Goal: Task Accomplishment & Management: Use online tool/utility

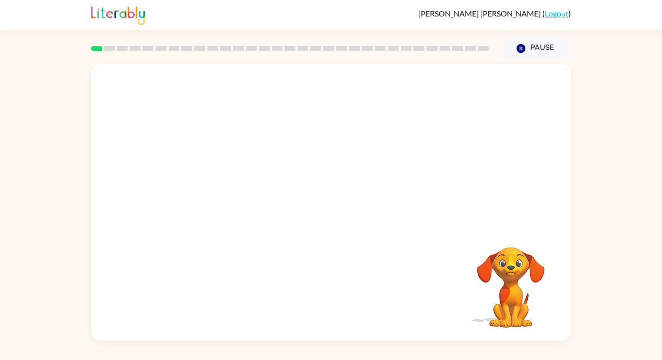
click at [215, 180] on video "Your browser must support playing .mp4 files to use Literably. Please try using…" at bounding box center [331, 145] width 480 height 163
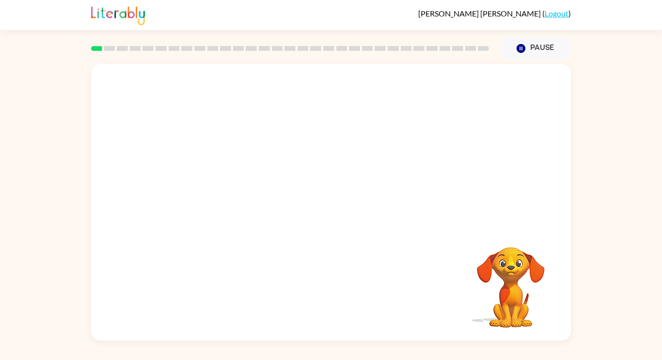
click at [215, 180] on video "Your browser must support playing .mp4 files to use Literably. Please try using…" at bounding box center [331, 145] width 480 height 163
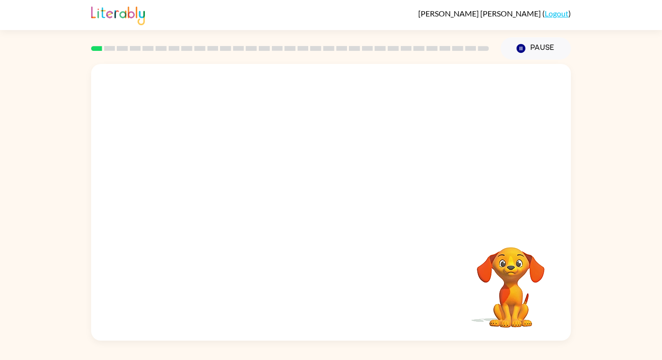
click at [215, 180] on video "Your browser must support playing .mp4 files to use Literably. Please try using…" at bounding box center [331, 145] width 480 height 163
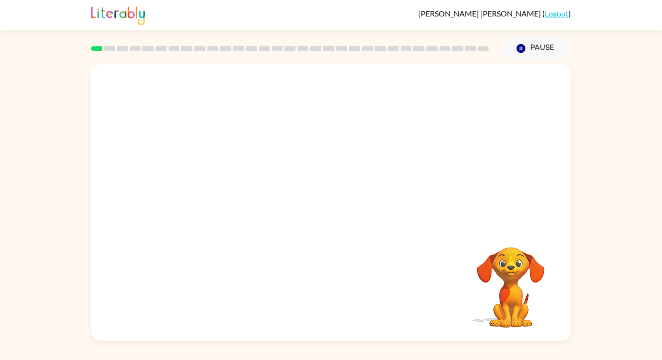
click at [215, 180] on video "Your browser must support playing .mp4 files to use Literably. Please try using…" at bounding box center [331, 145] width 480 height 163
click at [243, 178] on video "Your browser must support playing .mp4 files to use Literably. Please try using…" at bounding box center [331, 145] width 480 height 163
click at [217, 181] on video "Your browser must support playing .mp4 files to use Literably. Please try using…" at bounding box center [331, 145] width 480 height 163
click at [313, 216] on button "button" at bounding box center [331, 207] width 62 height 35
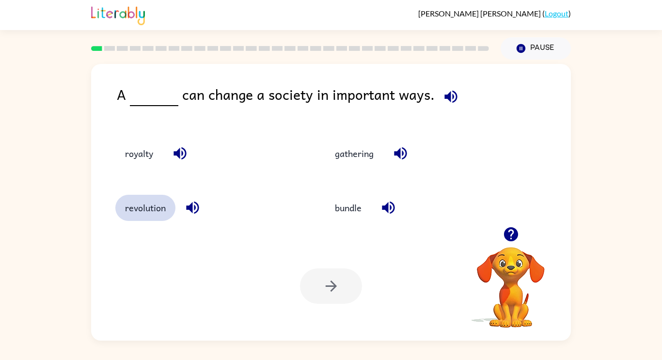
click at [168, 206] on button "revolution" at bounding box center [145, 208] width 60 height 26
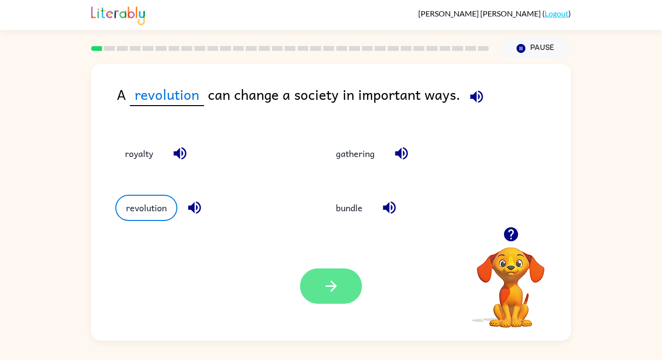
click at [338, 300] on button "button" at bounding box center [331, 286] width 62 height 35
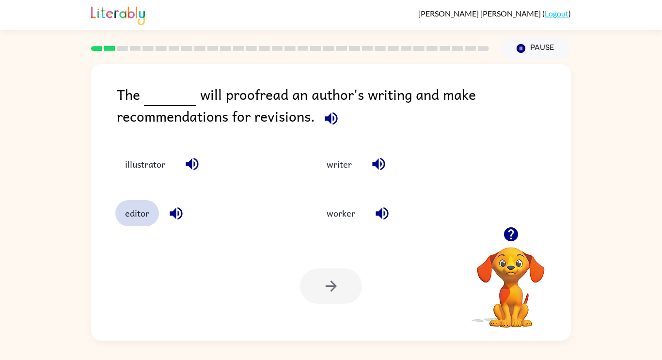
click at [140, 208] on button "editor" at bounding box center [137, 213] width 44 height 26
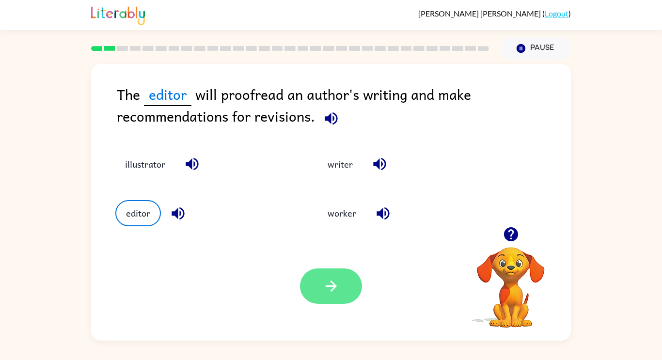
click at [308, 278] on button "button" at bounding box center [331, 286] width 62 height 35
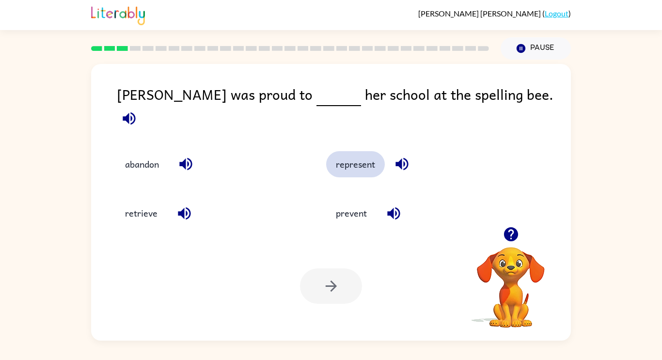
click at [358, 151] on button "represent" at bounding box center [355, 164] width 59 height 26
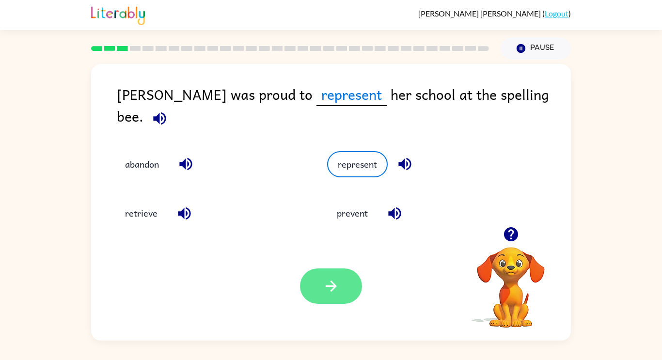
click at [325, 287] on icon "button" at bounding box center [331, 286] width 17 height 17
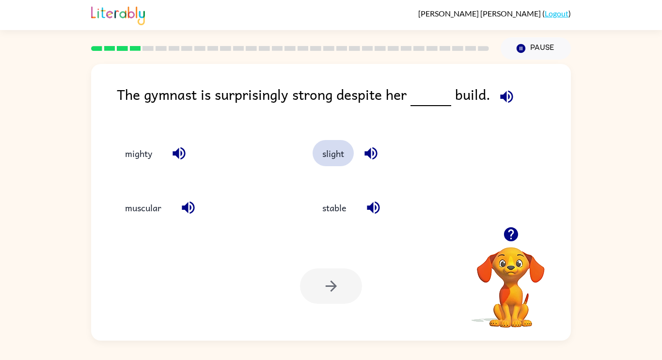
click at [339, 165] on button "slight" at bounding box center [333, 153] width 41 height 26
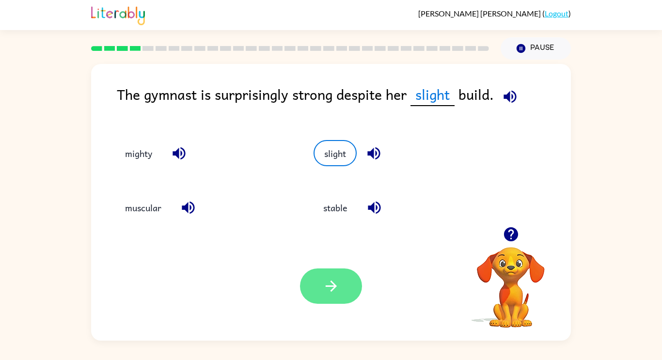
click at [344, 300] on button "button" at bounding box center [331, 286] width 62 height 35
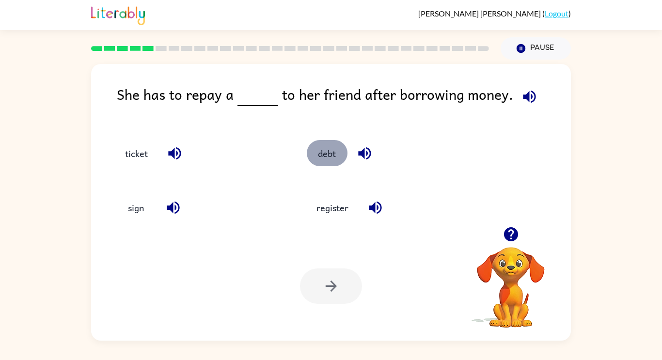
click at [321, 160] on button "debt" at bounding box center [327, 153] width 41 height 26
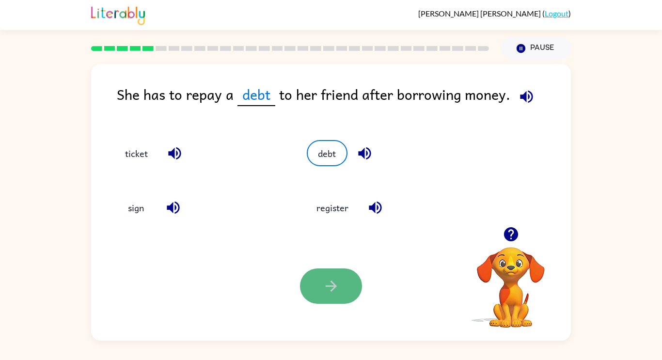
click at [358, 291] on button "button" at bounding box center [331, 286] width 62 height 35
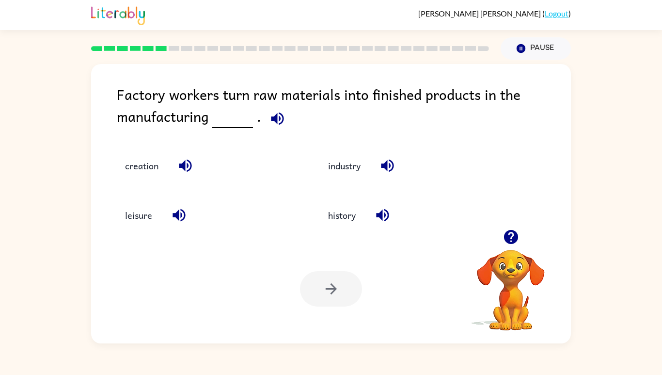
click at [153, 178] on button "creation" at bounding box center [141, 165] width 53 height 26
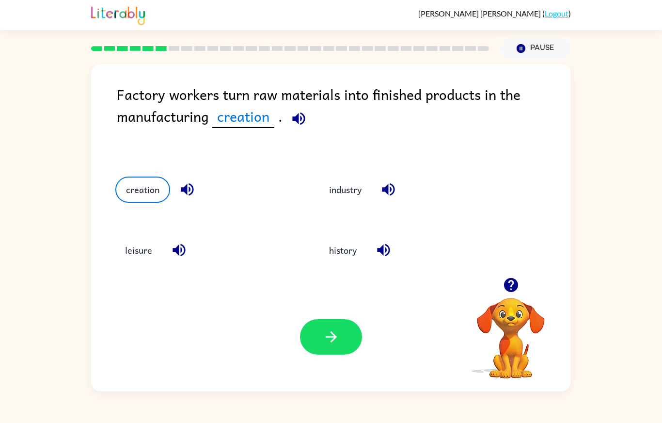
scroll to position [16, 0]
click at [334, 345] on icon "button" at bounding box center [331, 336] width 17 height 17
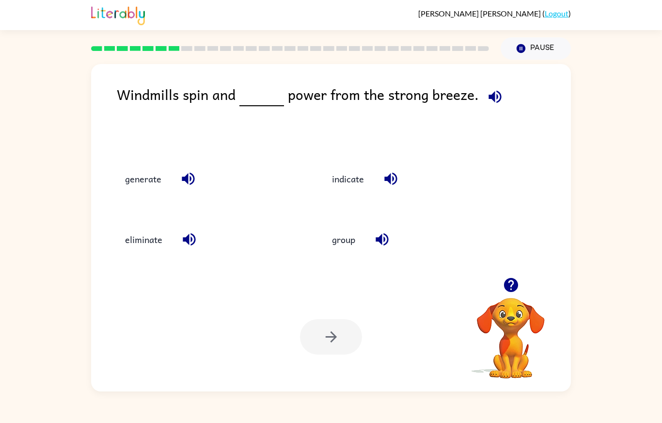
click at [131, 185] on button "generate" at bounding box center [143, 178] width 56 height 26
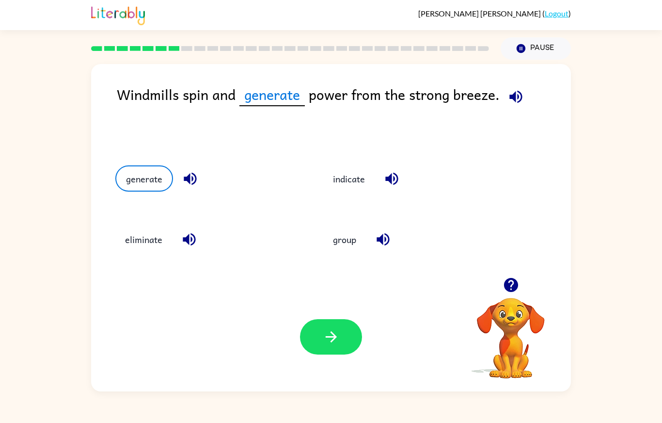
click at [513, 293] on icon "button" at bounding box center [511, 284] width 17 height 17
click at [352, 354] on button "button" at bounding box center [331, 336] width 62 height 35
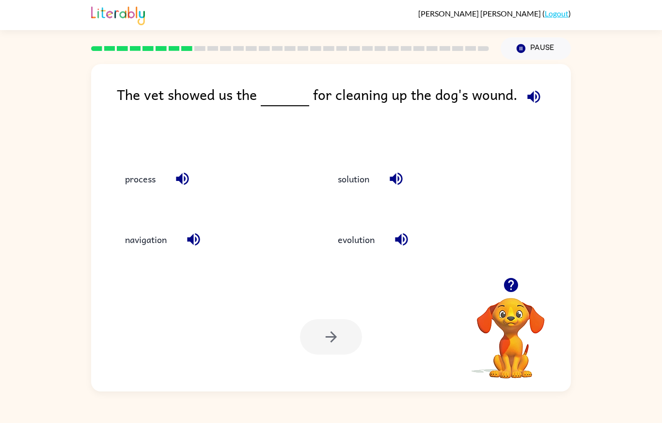
click at [153, 184] on button "process" at bounding box center [140, 178] width 50 height 26
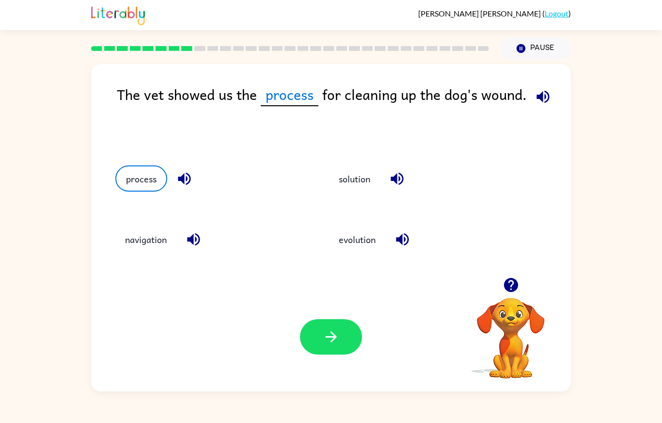
click at [511, 354] on video "Your browser must support playing .mp4 files to use Literably. Please try using…" at bounding box center [510, 331] width 97 height 97
click at [362, 354] on button "button" at bounding box center [331, 336] width 62 height 35
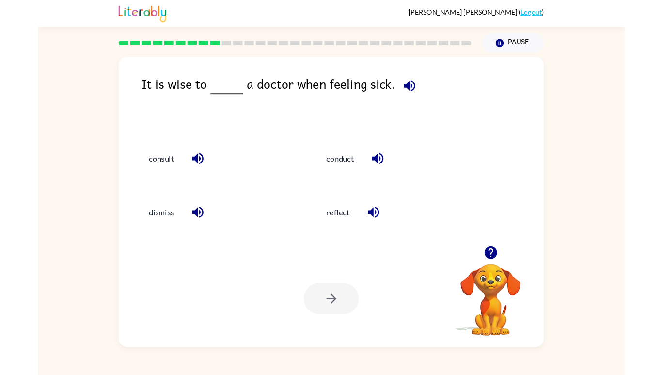
scroll to position [20, 0]
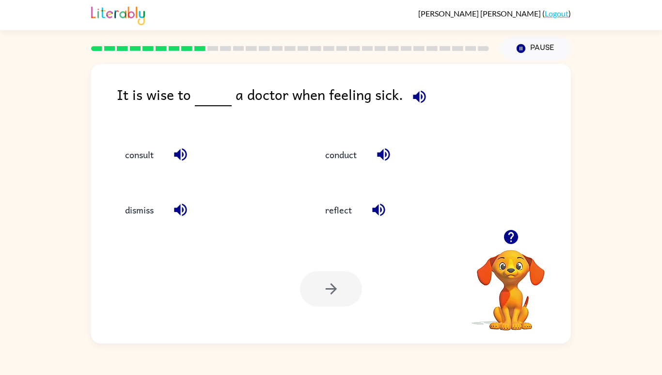
click at [140, 161] on button "consult" at bounding box center [139, 155] width 48 height 26
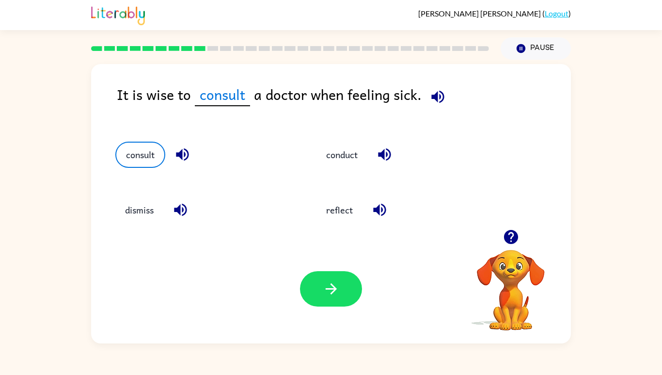
click at [325, 297] on icon "button" at bounding box center [331, 288] width 17 height 17
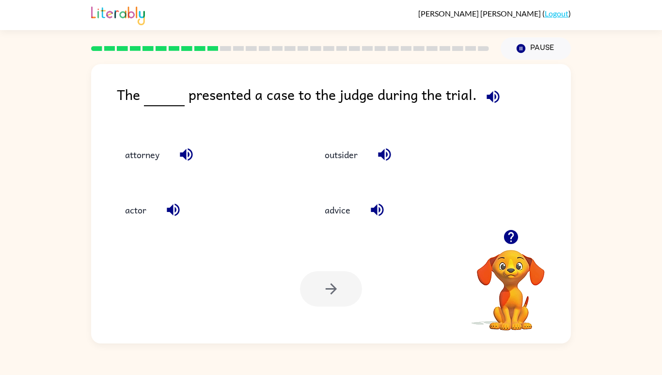
click at [662, 299] on div "The presented a case to the judge during the trial. attorney outsider actor adv…" at bounding box center [331, 202] width 662 height 284
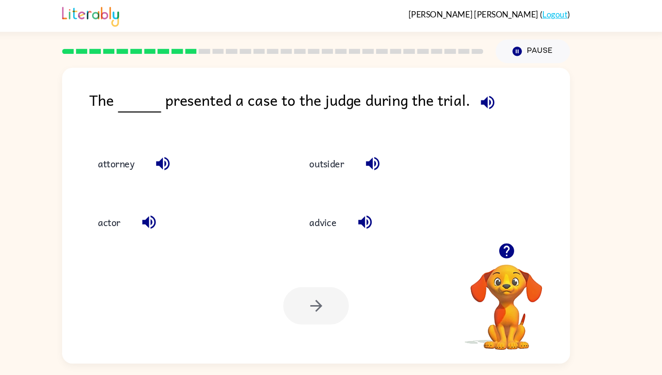
click at [506, 329] on video "Your browser must support playing .mp4 files to use Literably. Please try using…" at bounding box center [510, 283] width 97 height 97
click at [189, 163] on icon "button" at bounding box center [186, 154] width 17 height 17
click at [175, 218] on icon "button" at bounding box center [173, 209] width 17 height 17
click at [151, 168] on button "attorney" at bounding box center [142, 155] width 54 height 26
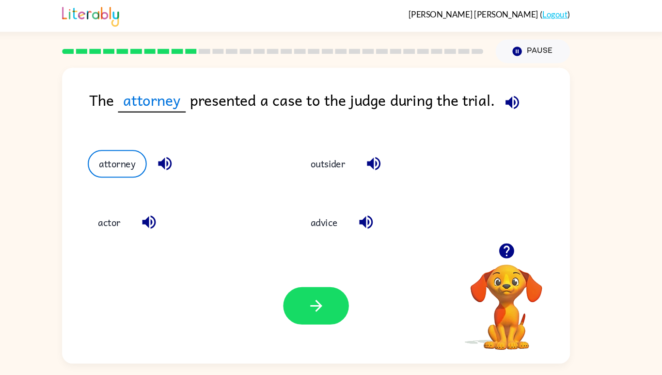
click at [326, 297] on icon "button" at bounding box center [331, 288] width 17 height 17
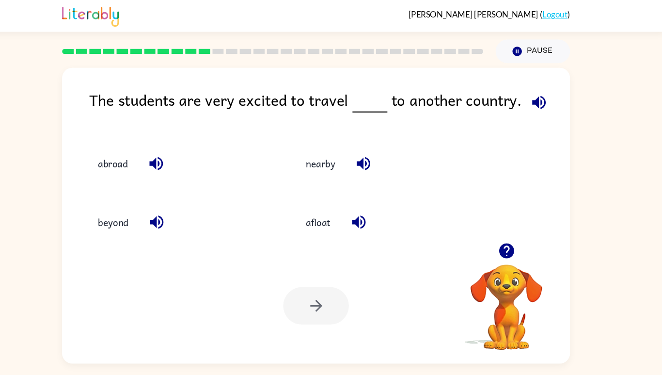
click at [176, 30] on div "[PERSON_NAME] ( Logout )" at bounding box center [331, 15] width 480 height 30
click at [333, 168] on button "nearby" at bounding box center [335, 155] width 47 height 26
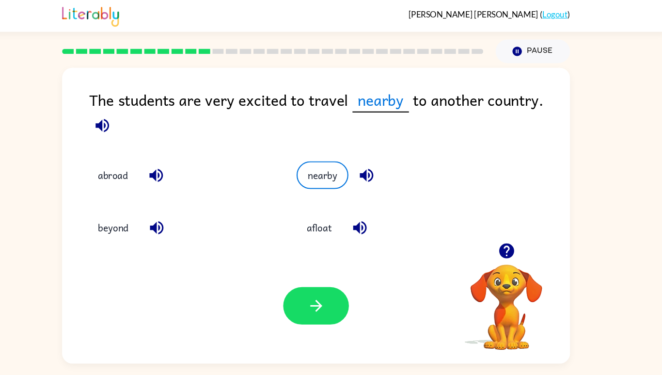
click at [517, 249] on button "button" at bounding box center [511, 236] width 25 height 25
click at [335, 297] on icon "button" at bounding box center [331, 288] width 17 height 17
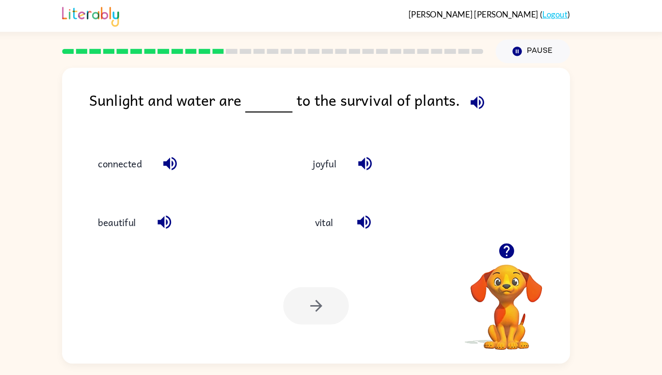
click at [337, 223] on button "vital" at bounding box center [338, 210] width 41 height 26
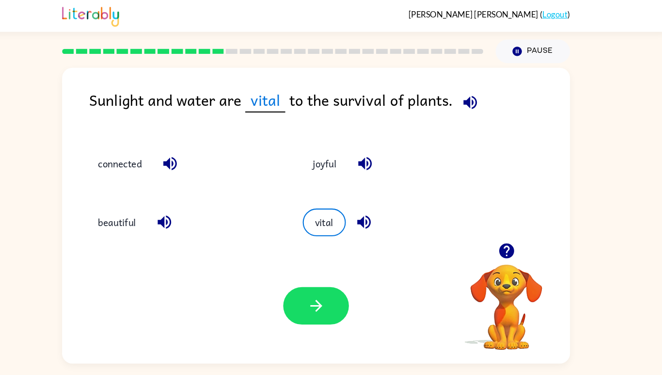
click at [316, 306] on button "button" at bounding box center [331, 288] width 62 height 35
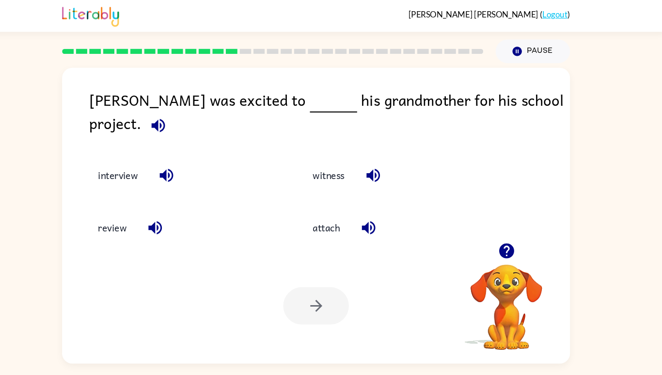
click at [159, 178] on button "interview" at bounding box center [143, 165] width 57 height 26
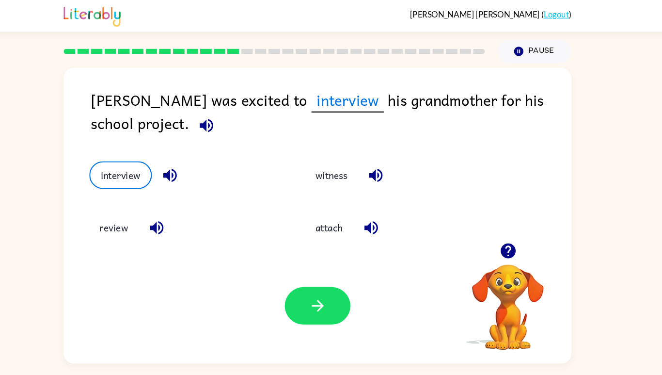
click at [327, 297] on icon "button" at bounding box center [331, 288] width 17 height 17
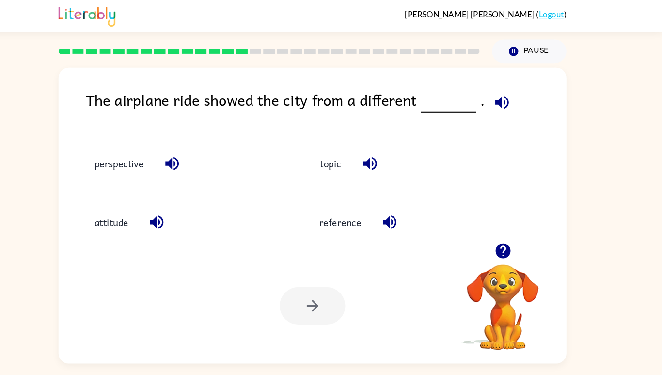
click at [154, 168] on button "perspective" at bounding box center [148, 155] width 66 height 26
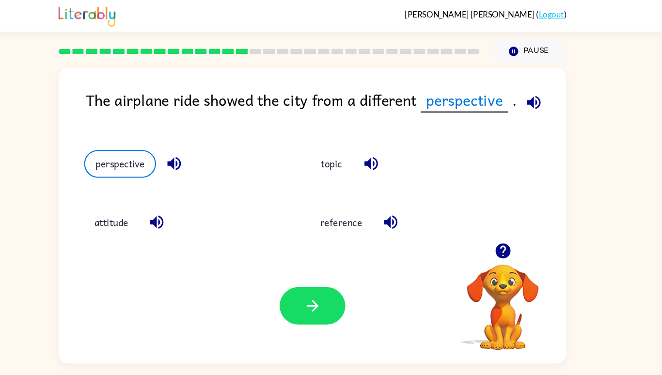
click at [335, 297] on icon "button" at bounding box center [331, 288] width 17 height 17
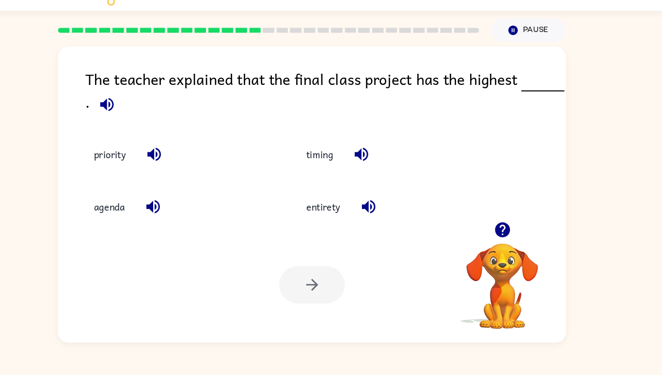
click at [507, 244] on icon "button" at bounding box center [511, 237] width 14 height 14
click at [131, 178] on button "priority" at bounding box center [139, 165] width 49 height 26
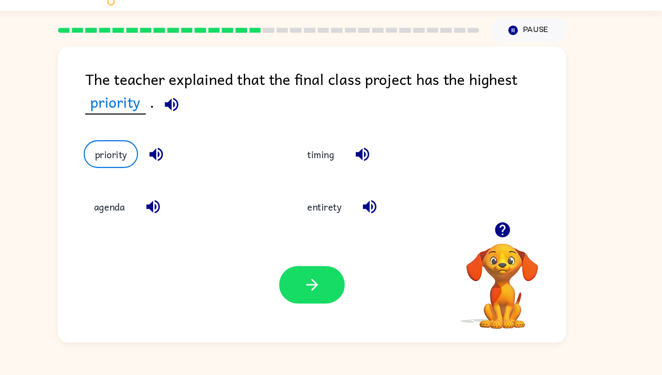
click at [344, 306] on button "button" at bounding box center [331, 288] width 62 height 35
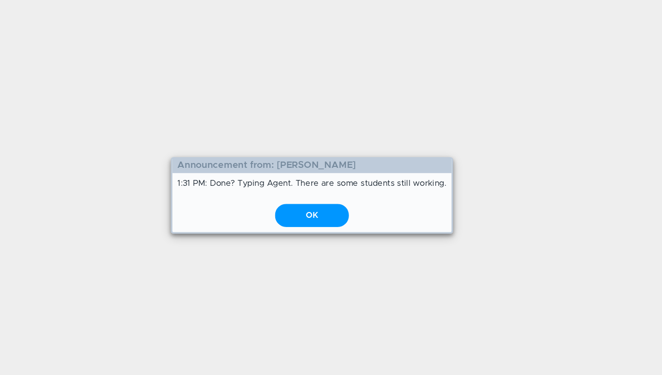
click at [342, 214] on div "OK" at bounding box center [331, 205] width 70 height 21
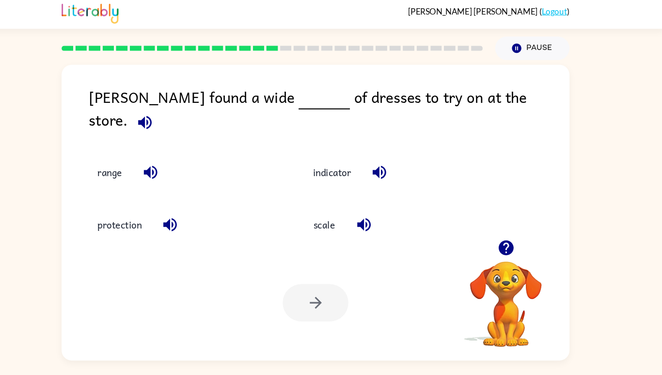
click at [135, 178] on button "range" at bounding box center [136, 165] width 43 height 26
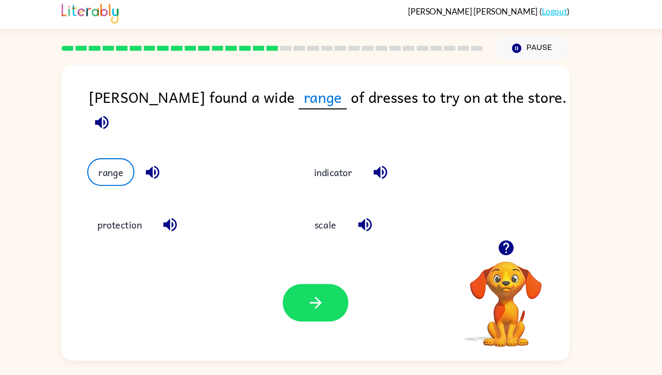
click at [369, 334] on div "Your browser must support playing .mp4 files to use Literably. Please try using…" at bounding box center [331, 288] width 480 height 109
click at [356, 306] on button "button" at bounding box center [331, 288] width 62 height 35
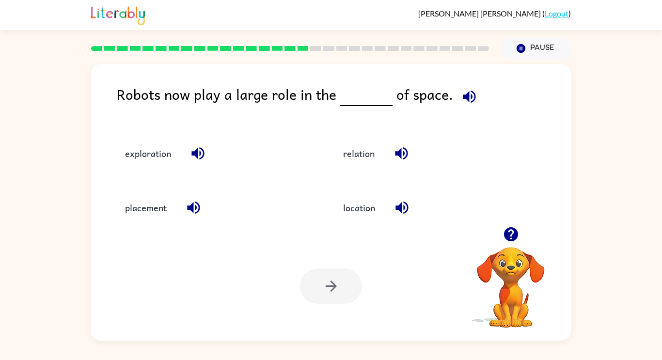
click at [365, 318] on div "Your browser must support playing .mp4 files to use Literably. Please try using…" at bounding box center [331, 286] width 480 height 109
click at [152, 153] on button "exploration" at bounding box center [147, 153] width 65 height 26
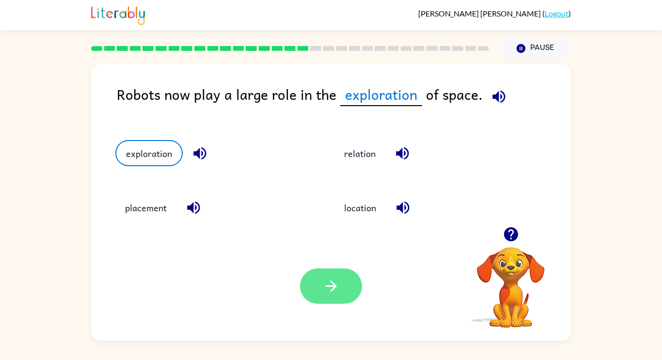
click at [327, 290] on icon "button" at bounding box center [331, 286] width 17 height 17
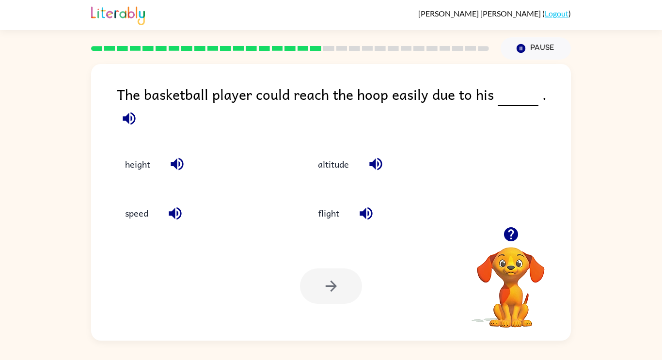
click at [116, 151] on div "height" at bounding box center [200, 164] width 171 height 26
click at [144, 162] on button "height" at bounding box center [137, 164] width 45 height 26
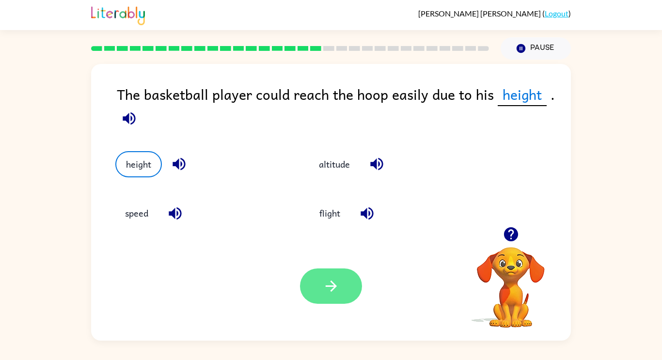
click at [346, 298] on button "button" at bounding box center [331, 286] width 62 height 35
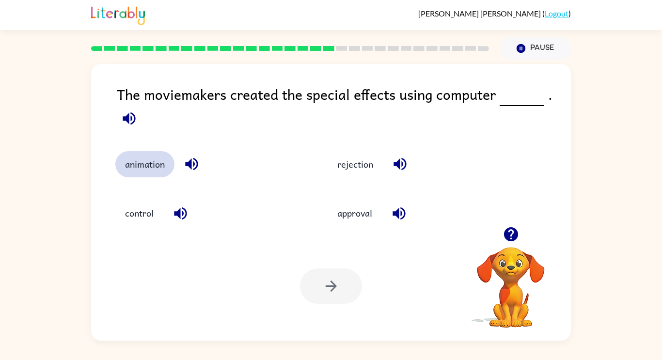
click at [154, 170] on button "animation" at bounding box center [144, 164] width 59 height 26
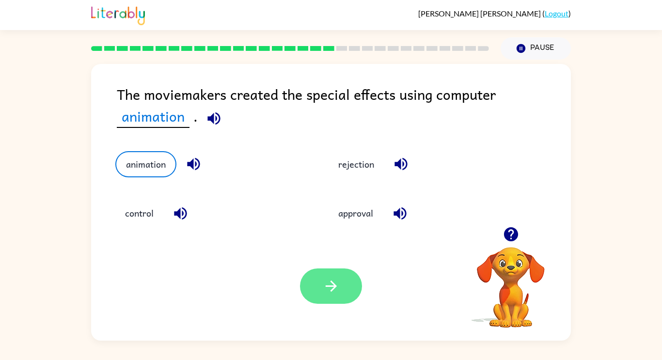
click at [322, 291] on button "button" at bounding box center [331, 286] width 62 height 35
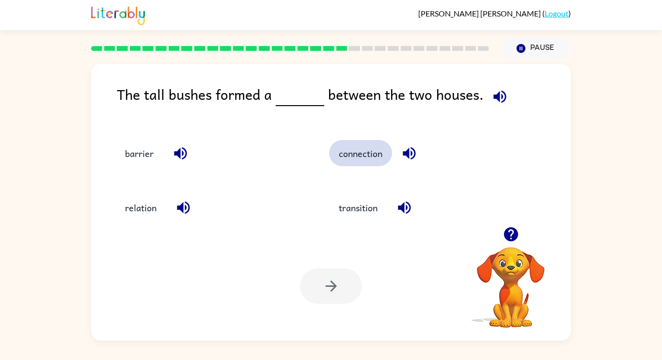
click at [342, 146] on button "connection" at bounding box center [360, 153] width 63 height 26
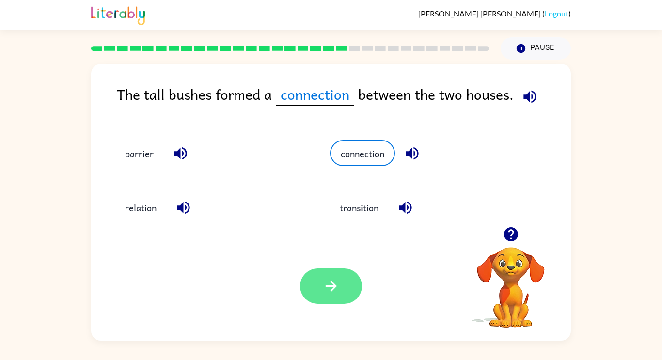
click at [332, 284] on icon "button" at bounding box center [331, 286] width 17 height 17
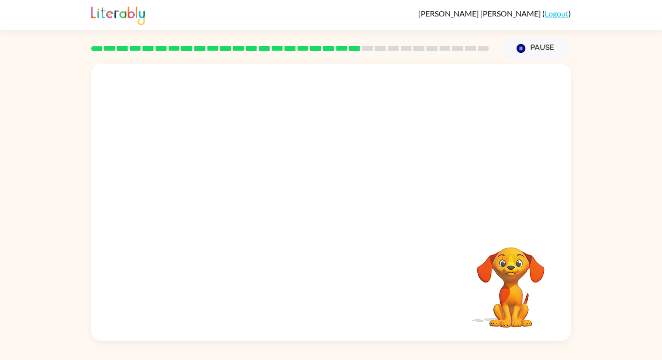
click at [327, 290] on div "Your browser must support playing .mp4 files to use Literably. Please try using…" at bounding box center [331, 202] width 480 height 277
click at [327, 290] on div at bounding box center [331, 202] width 480 height 277
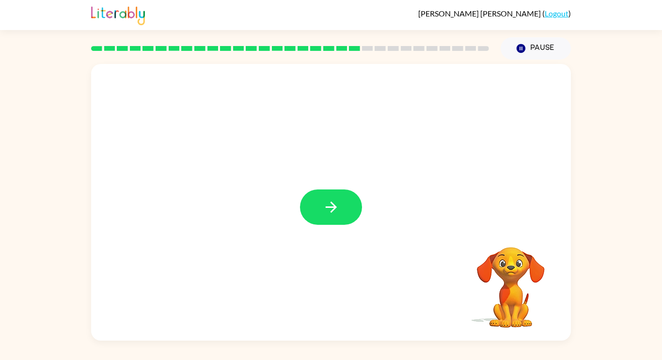
click at [347, 189] on div at bounding box center [331, 202] width 480 height 277
click at [346, 199] on button "button" at bounding box center [331, 207] width 62 height 35
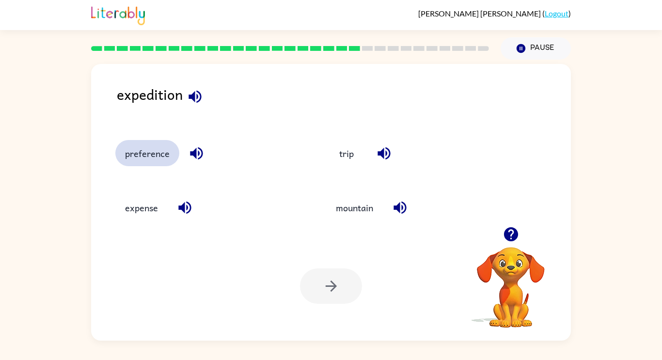
click at [139, 153] on button "preference" at bounding box center [147, 153] width 64 height 26
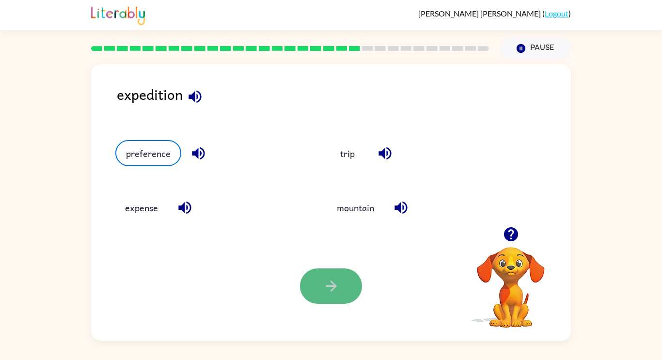
click at [324, 295] on button "button" at bounding box center [331, 286] width 62 height 35
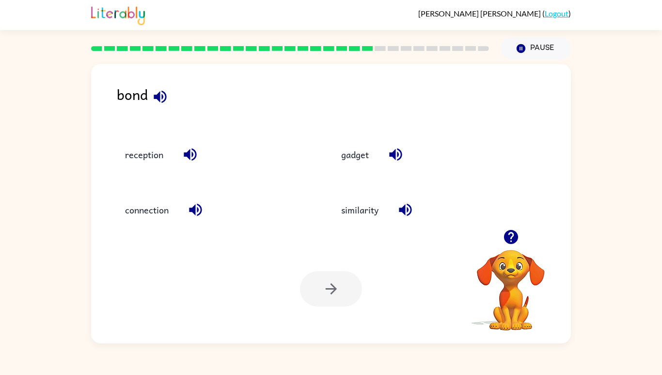
click at [139, 223] on button "connection" at bounding box center [146, 210] width 63 height 26
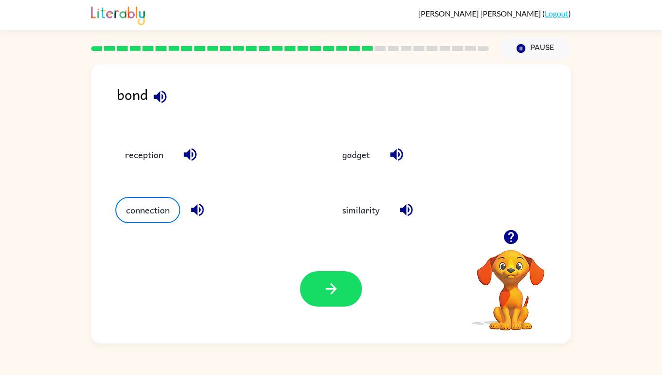
click at [337, 297] on icon "button" at bounding box center [331, 288] width 17 height 17
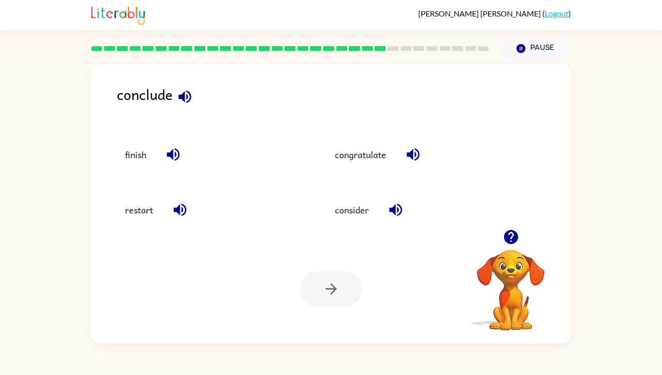
click at [353, 223] on button "consider" at bounding box center [351, 210] width 53 height 26
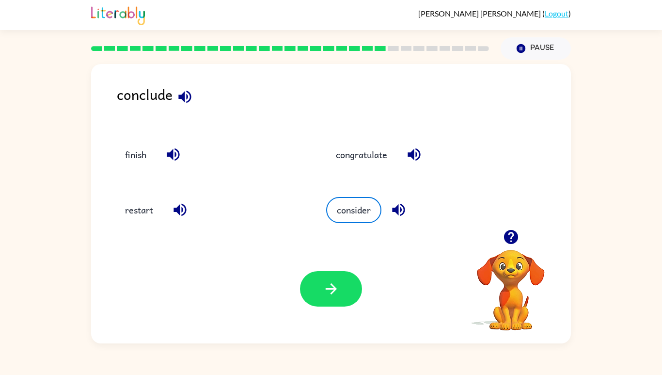
click at [328, 297] on icon "button" at bounding box center [331, 288] width 17 height 17
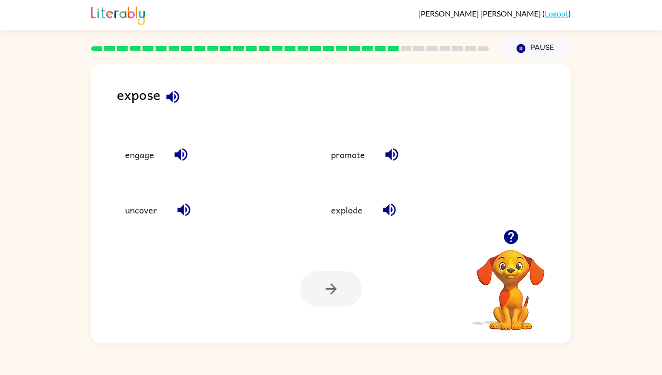
click at [355, 168] on button "promote" at bounding box center [347, 155] width 53 height 26
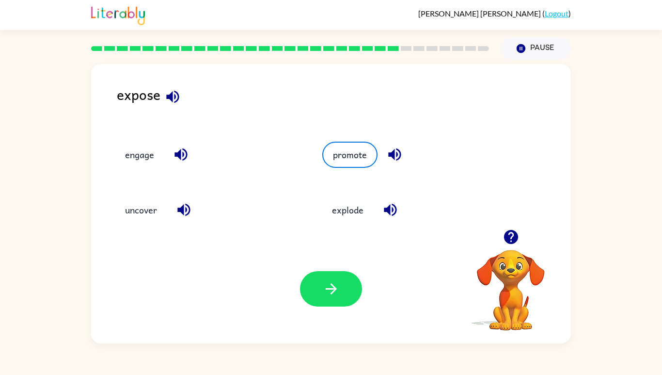
click at [137, 168] on button "engage" at bounding box center [139, 155] width 48 height 26
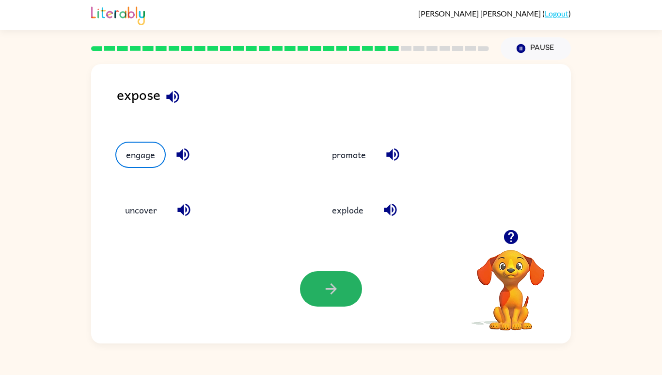
click at [342, 306] on button "button" at bounding box center [331, 288] width 62 height 35
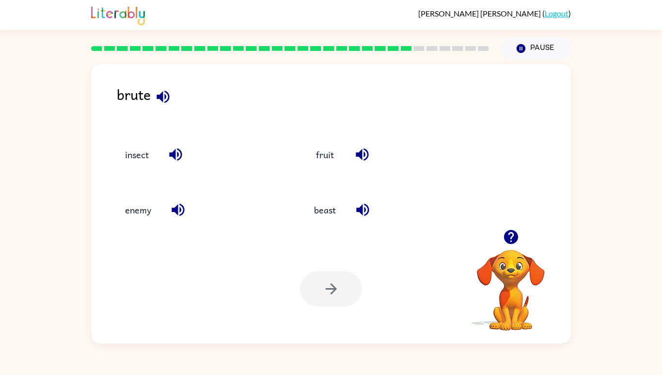
click at [125, 223] on button "enemy" at bounding box center [138, 210] width 46 height 26
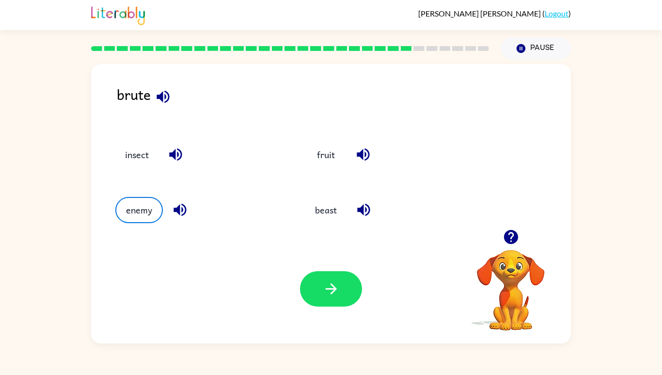
click at [350, 306] on button "button" at bounding box center [331, 288] width 62 height 35
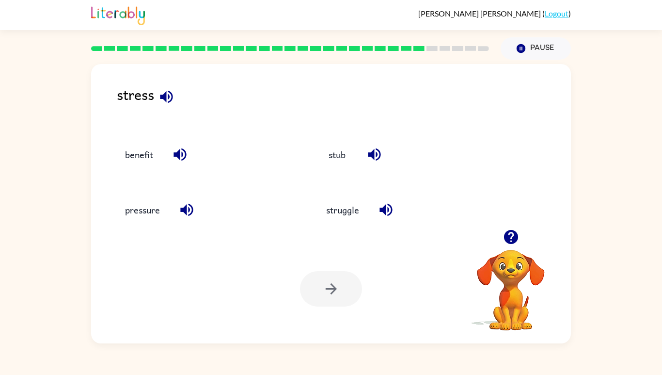
click at [126, 223] on button "pressure" at bounding box center [142, 210] width 54 height 26
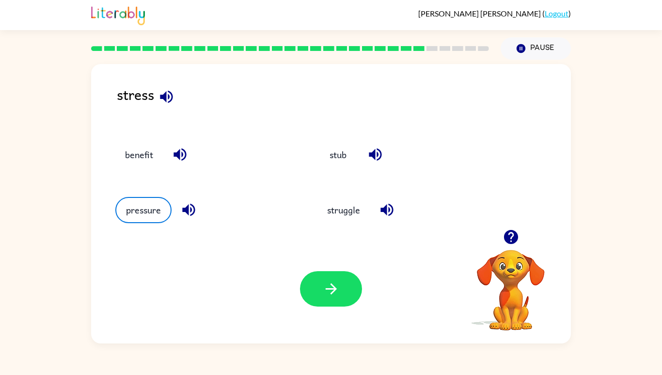
click at [339, 297] on icon "button" at bounding box center [331, 288] width 17 height 17
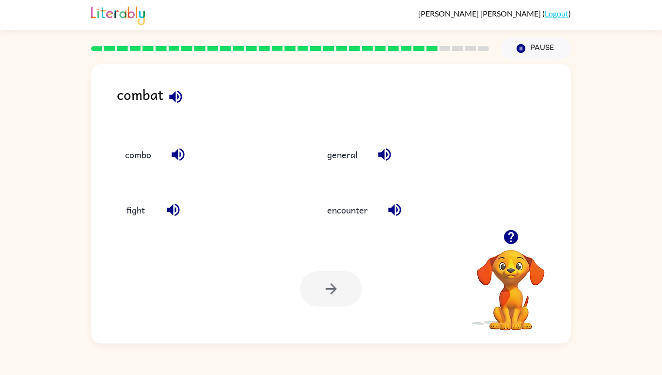
click at [133, 166] on button "combo" at bounding box center [138, 155] width 46 height 26
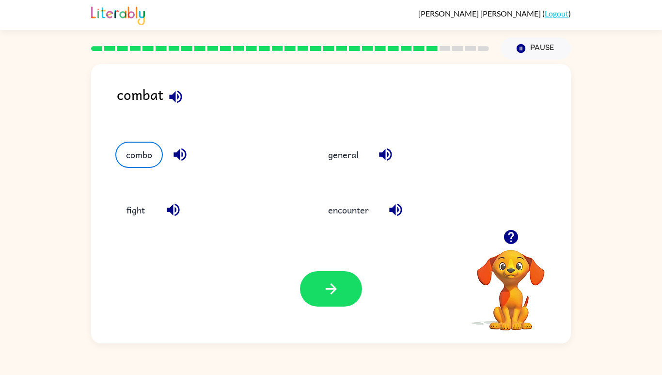
click at [344, 306] on button "button" at bounding box center [331, 288] width 62 height 35
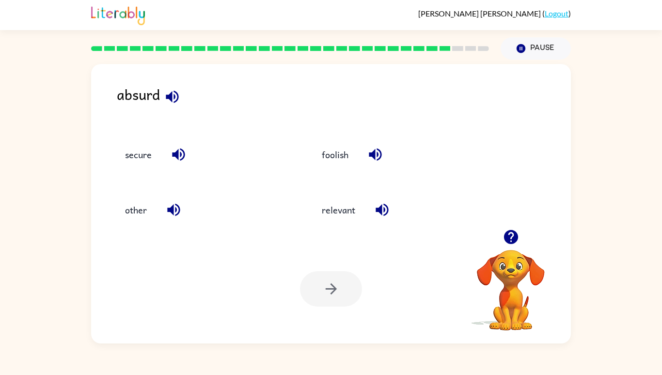
click at [351, 223] on button "relevant" at bounding box center [338, 210] width 53 height 26
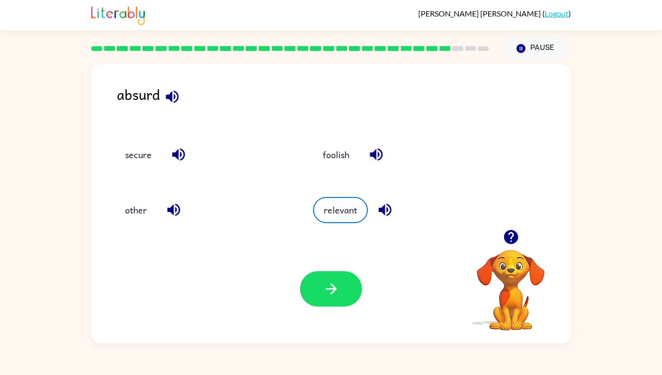
click at [359, 306] on div at bounding box center [331, 288] width 62 height 35
click at [349, 306] on button "button" at bounding box center [331, 288] width 62 height 35
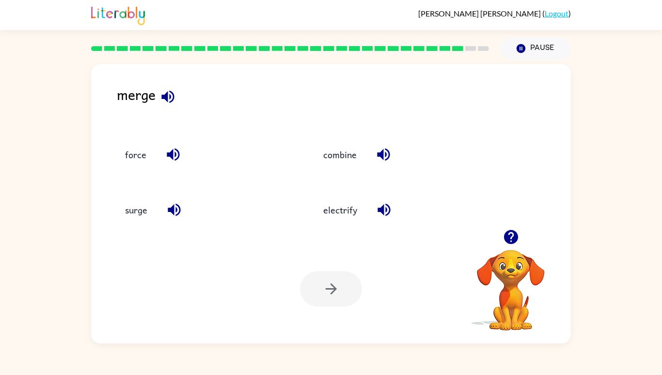
click at [123, 168] on button "force" at bounding box center [135, 155] width 41 height 26
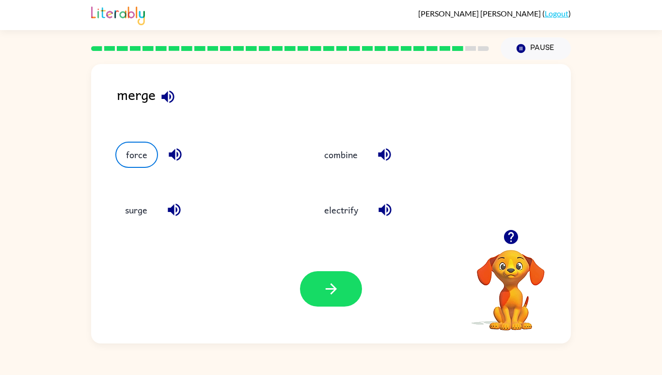
click at [344, 306] on button "button" at bounding box center [331, 288] width 62 height 35
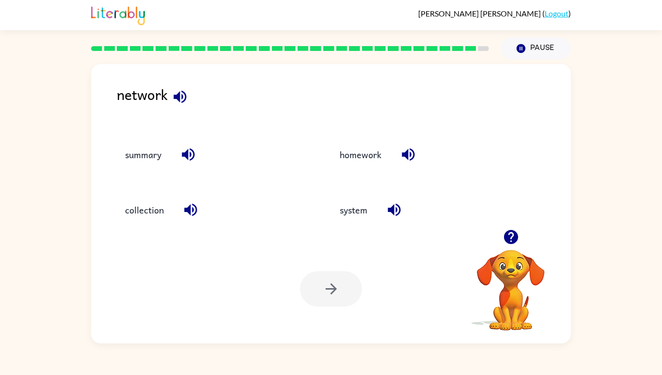
click at [354, 223] on button "system" at bounding box center [353, 210] width 47 height 26
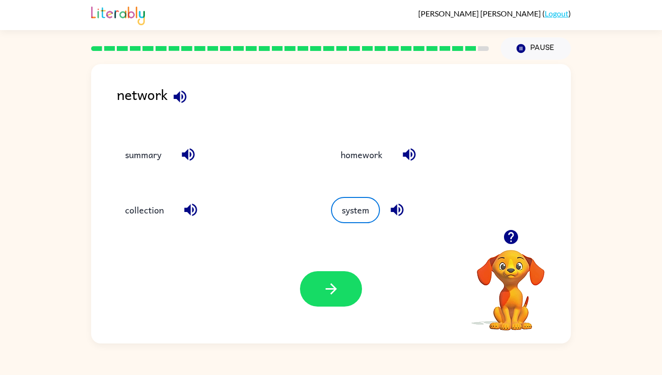
click at [343, 306] on button "button" at bounding box center [331, 288] width 62 height 35
